Goal: Task Accomplishment & Management: Complete application form

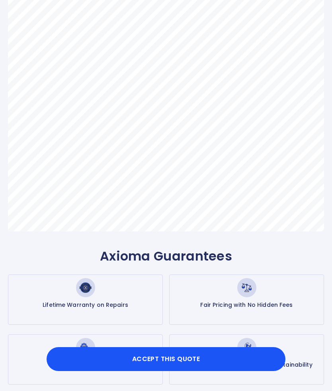
scroll to position [238, 0]
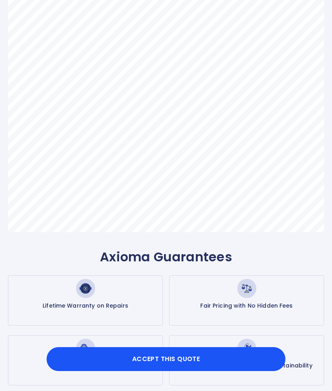
click at [197, 360] on button "Accept this Quote" at bounding box center [166, 359] width 239 height 24
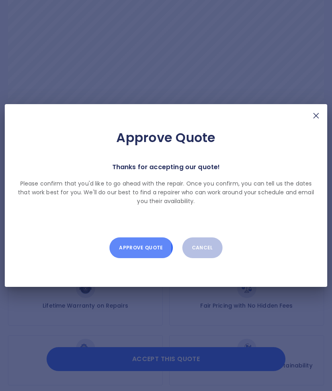
click at [134, 248] on button "Approve Quote" at bounding box center [141, 247] width 63 height 21
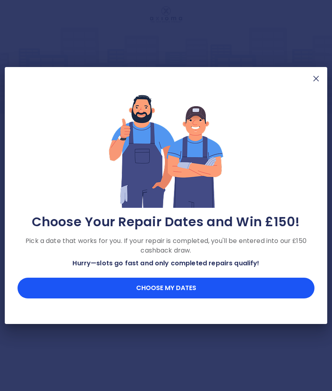
click at [181, 288] on button "Choose my dates" at bounding box center [166, 287] width 297 height 21
click at [179, 291] on button "Choose my dates" at bounding box center [166, 287] width 297 height 21
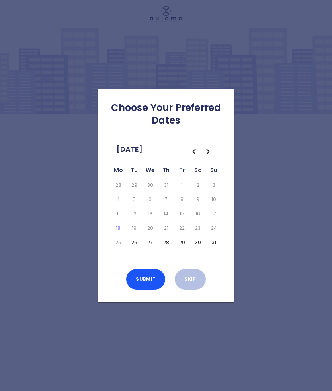
click at [166, 243] on button "28" at bounding box center [166, 242] width 13 height 11
click at [143, 284] on button "Submit" at bounding box center [145, 279] width 39 height 21
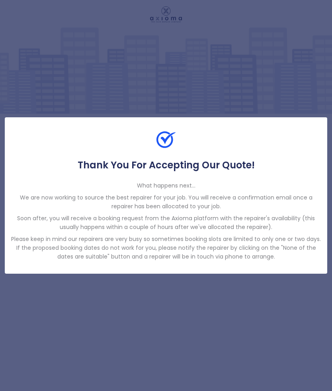
click at [277, 337] on div "Thank You For Accepting Our Quote! What happens next... We are now working to s…" at bounding box center [166, 195] width 332 height 391
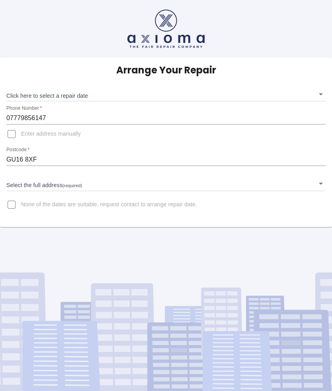
click at [14, 140] on input "Enter address manually" at bounding box center [11, 133] width 19 height 19
checkbox input "true"
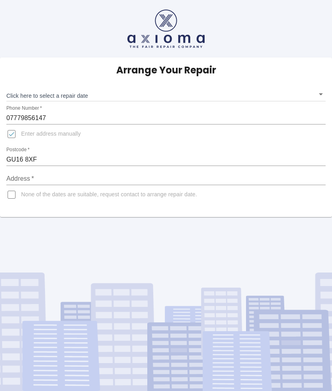
click at [63, 179] on input "Address   *" at bounding box center [166, 178] width 320 height 13
type input "[STREET_ADDRESS]"
click at [319, 95] on body "Arrange Your Repair Click here to select a repair date ​ Phone Number   * 07779…" at bounding box center [166, 195] width 332 height 391
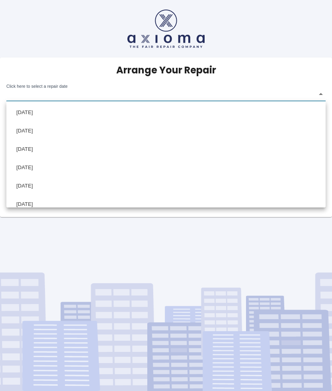
click at [61, 111] on li "[DATE]" at bounding box center [166, 112] width 316 height 18
type input "[DATE]T00:00:00.000Z"
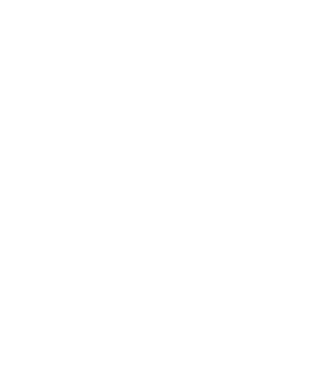
scroll to position [299, 0]
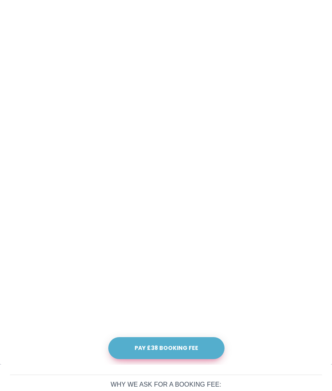
click at [173, 350] on button "Pay £38 Booking Fee" at bounding box center [166, 348] width 116 height 22
